Goal: Find contact information: Find contact information

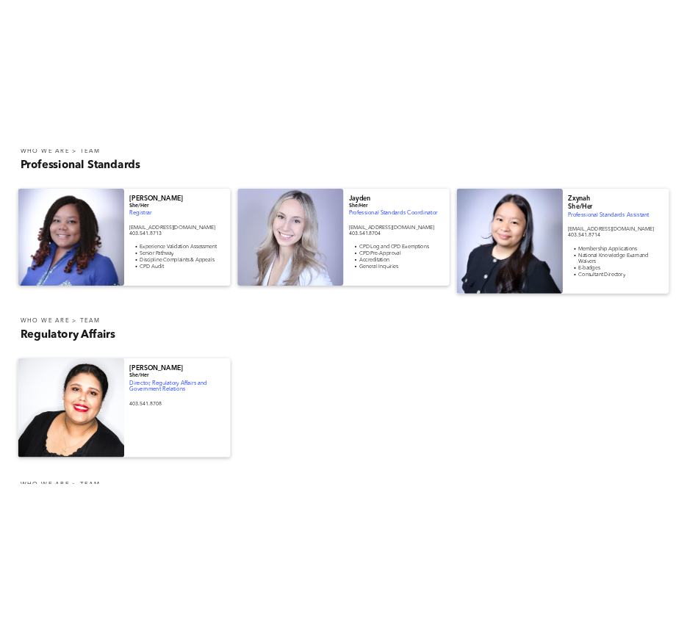
scroll to position [588, 0]
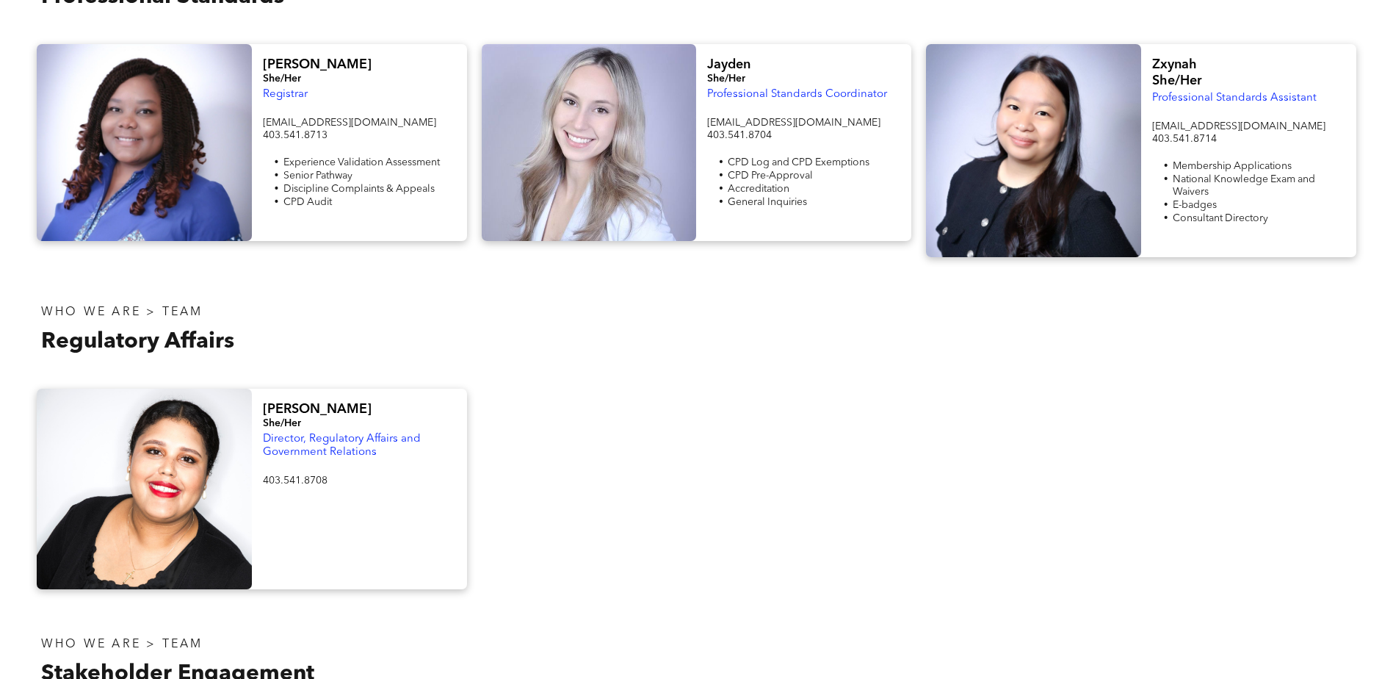
click at [754, 123] on span "[EMAIL_ADDRESS][DOMAIN_NAME]" at bounding box center [793, 123] width 173 height 10
drag, startPoint x: 707, startPoint y: 120, endPoint x: 779, endPoint y: 125, distance: 72.1
click at [779, 125] on span "[EMAIL_ADDRESS][DOMAIN_NAME]" at bounding box center [793, 123] width 173 height 10
drag, startPoint x: 779, startPoint y: 125, endPoint x: 770, endPoint y: 123, distance: 8.9
copy span "[EMAIL_ADDRESS][DOMAIN_NAME]"
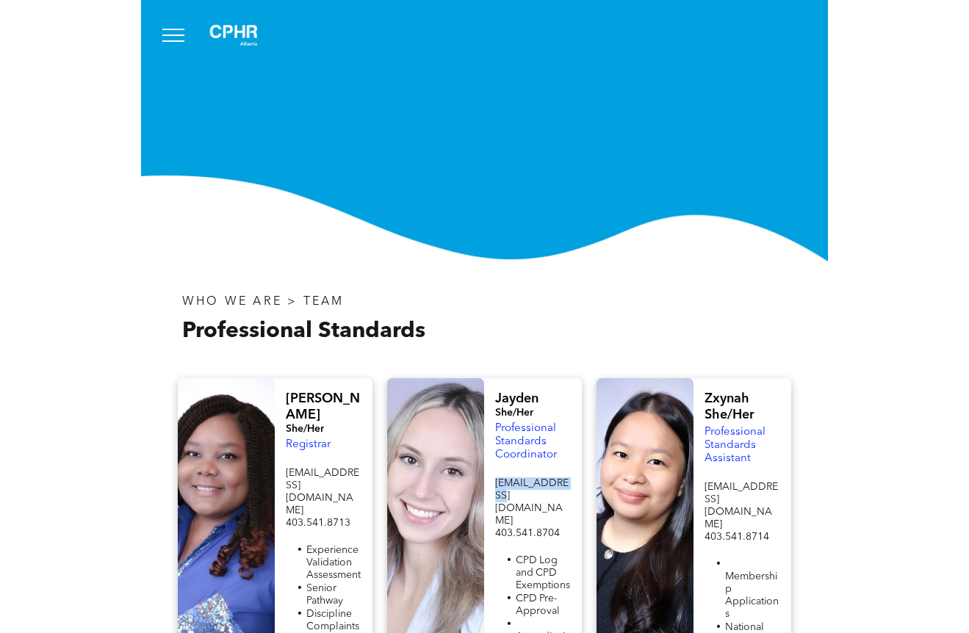
scroll to position [147, 0]
